Goal: Task Accomplishment & Management: Use online tool/utility

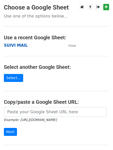
click at [10, 47] on strong "SUIVI MAIL" at bounding box center [16, 45] width 24 height 5
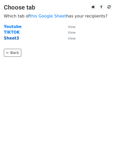
click at [14, 39] on strong "Sheet3" at bounding box center [11, 38] width 15 height 5
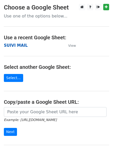
click at [7, 44] on strong "SUIVI MAIL" at bounding box center [16, 45] width 24 height 5
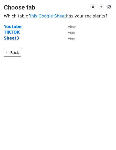
click at [10, 39] on strong "Sheet3" at bounding box center [11, 38] width 15 height 5
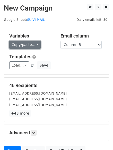
click at [34, 44] on link "Copy/paste..." at bounding box center [24, 45] width 31 height 8
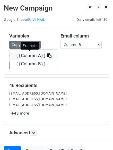
click at [47, 54] on icon at bounding box center [49, 55] width 4 height 4
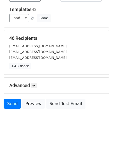
scroll to position [49, 0]
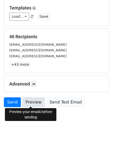
click at [32, 102] on link "Preview" at bounding box center [33, 102] width 23 height 10
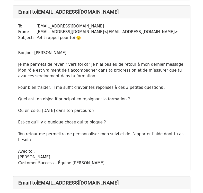
scroll to position [385, 0]
